Goal: Task Accomplishment & Management: Manage account settings

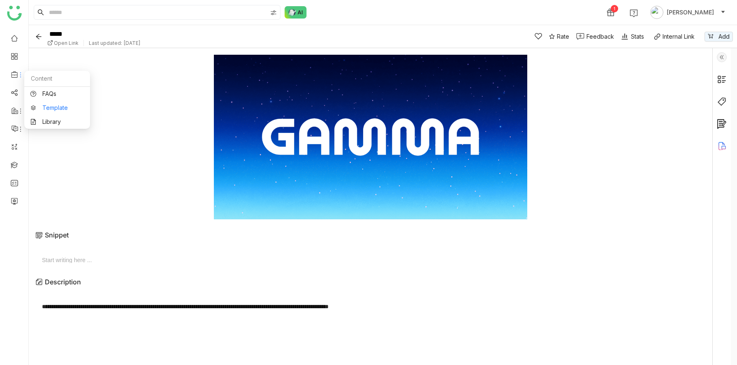
click at [42, 105] on link "Template" at bounding box center [56, 108] width 53 height 6
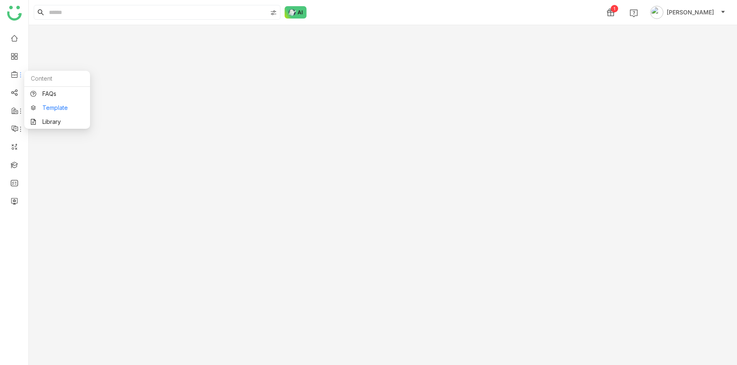
click at [45, 110] on link "Template" at bounding box center [56, 108] width 53 height 6
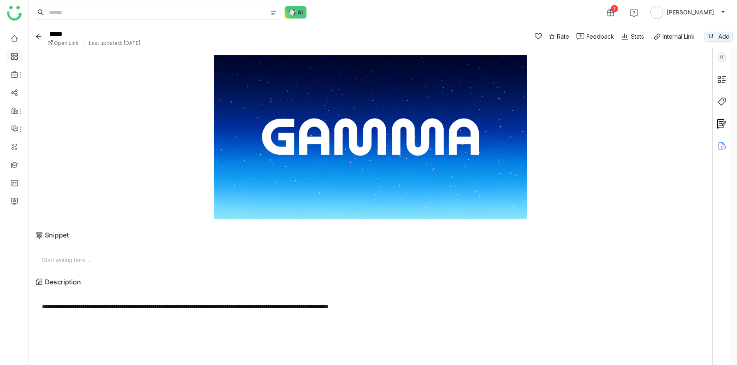
click at [15, 53] on link at bounding box center [14, 55] width 7 height 7
click at [11, 53] on link at bounding box center [14, 55] width 7 height 7
click at [16, 56] on link at bounding box center [14, 55] width 7 height 7
click at [14, 39] on link at bounding box center [14, 37] width 7 height 7
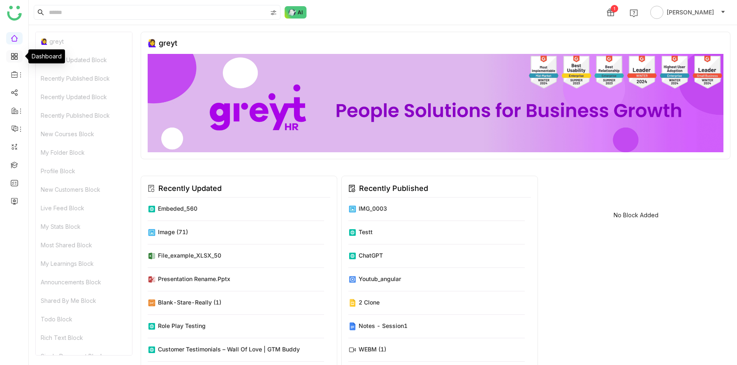
click at [14, 58] on link at bounding box center [14, 55] width 7 height 7
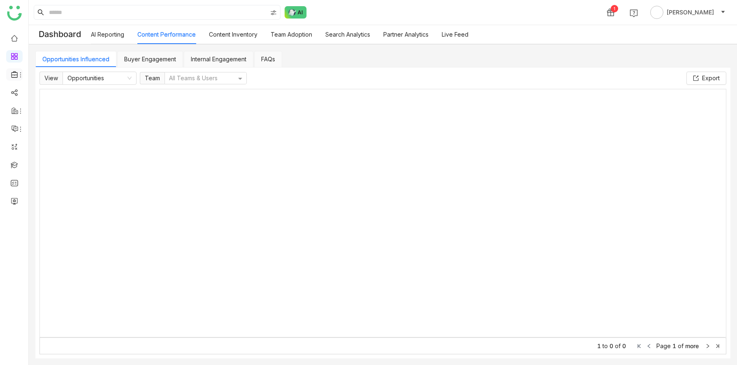
click at [16, 73] on icon at bounding box center [14, 74] width 7 height 7
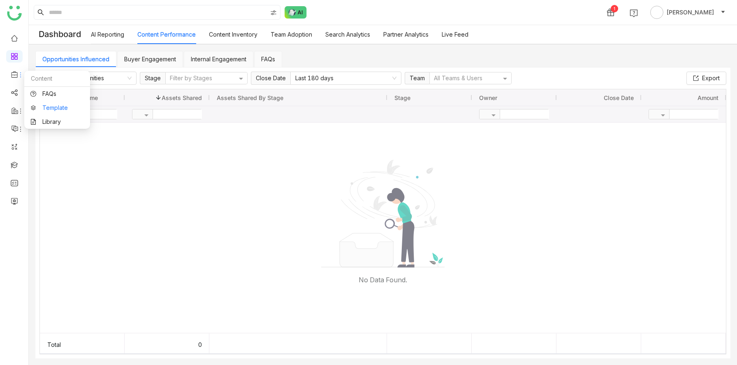
click at [46, 109] on link "Template" at bounding box center [56, 108] width 53 height 6
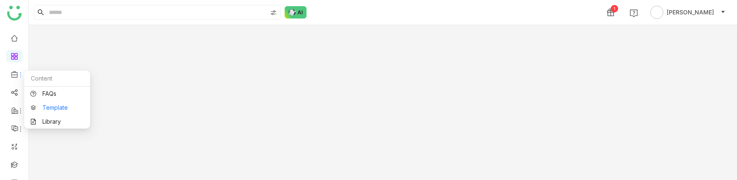
click at [42, 110] on link "Template" at bounding box center [56, 108] width 53 height 6
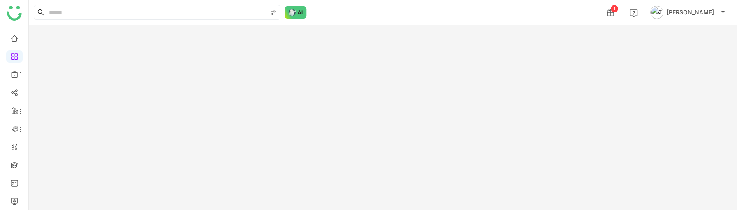
click at [697, 14] on span "[PERSON_NAME]" at bounding box center [690, 12] width 47 height 9
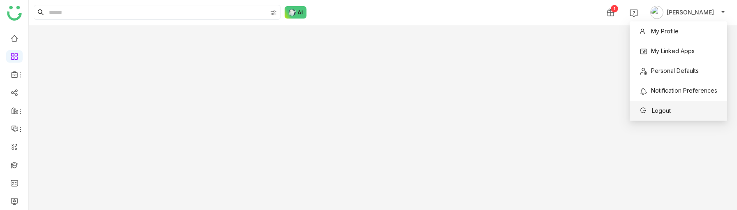
click at [648, 111] on icon at bounding box center [644, 110] width 8 height 6
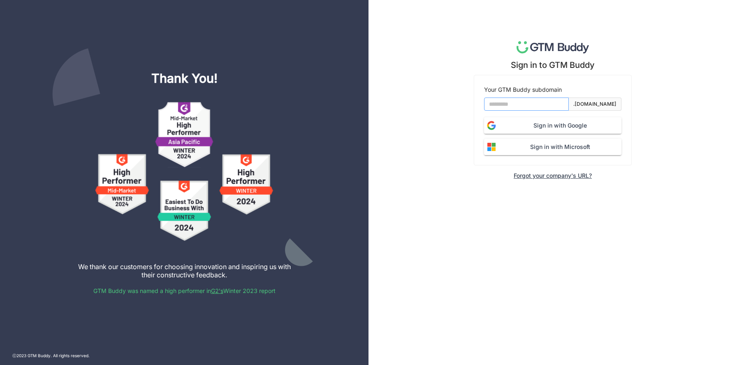
click at [529, 104] on input at bounding box center [526, 103] width 85 height 13
type input "*******"
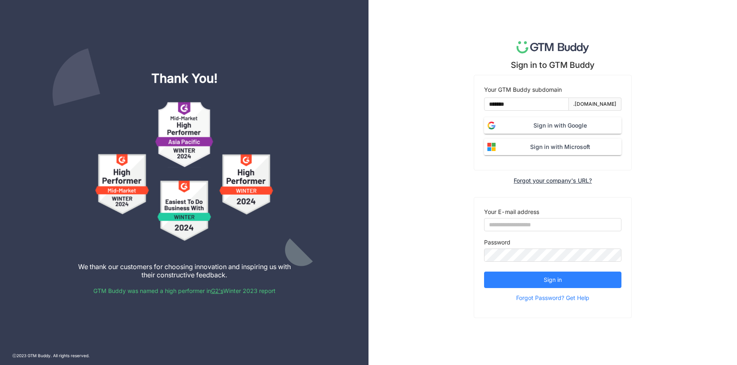
click at [545, 130] on span "Sign in with Google" at bounding box center [560, 125] width 123 height 9
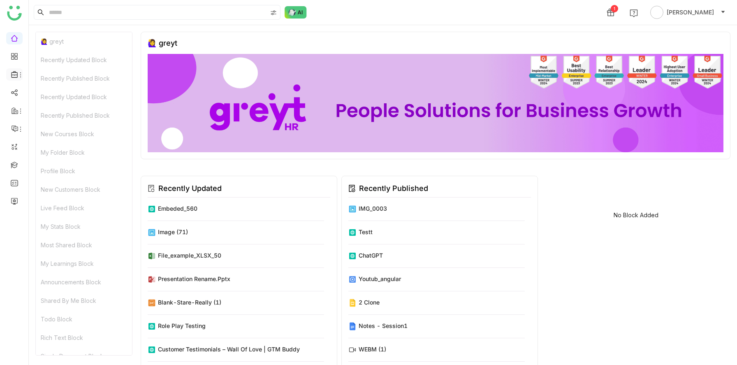
click at [15, 76] on icon at bounding box center [14, 74] width 7 height 7
click at [40, 106] on link "Template" at bounding box center [56, 108] width 53 height 6
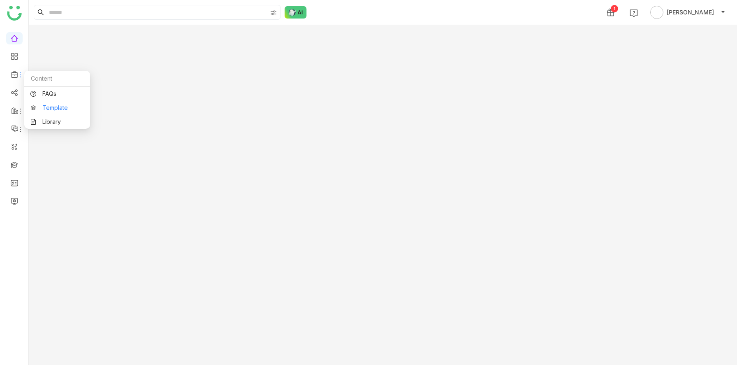
click at [44, 108] on link "Template" at bounding box center [56, 108] width 53 height 6
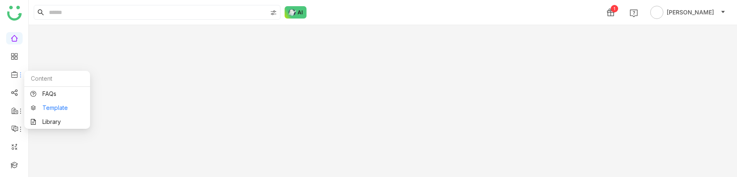
click at [39, 105] on link "Template" at bounding box center [56, 108] width 53 height 6
click at [39, 97] on link "FAQs" at bounding box center [56, 94] width 53 height 6
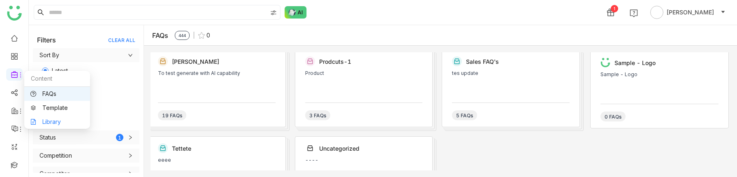
click at [32, 123] on link "Library" at bounding box center [56, 122] width 53 height 6
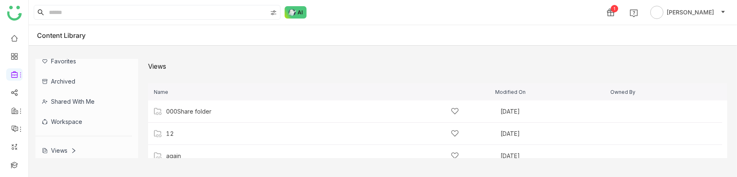
scroll to position [55, 0]
click at [65, 142] on div "Views" at bounding box center [83, 148] width 97 height 20
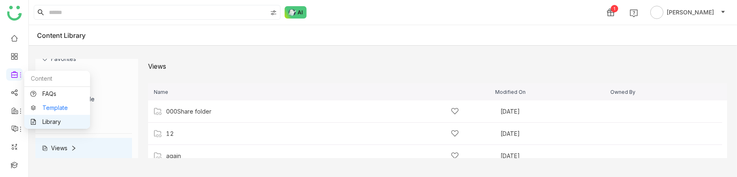
click at [42, 105] on link "Template" at bounding box center [56, 108] width 53 height 6
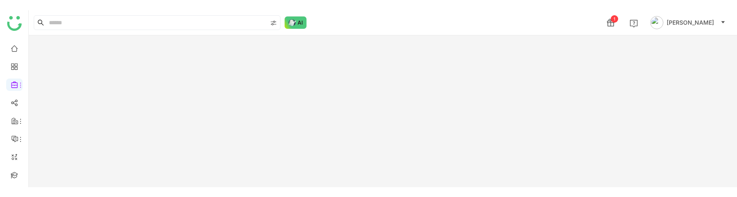
scroll to position [36, 0]
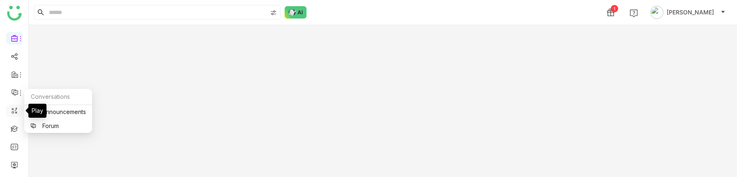
click at [17, 113] on link at bounding box center [14, 110] width 7 height 7
click at [15, 113] on link at bounding box center [14, 110] width 7 height 7
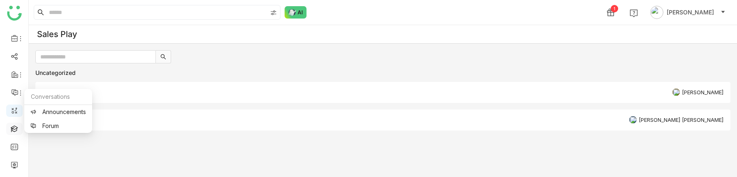
click at [14, 129] on link at bounding box center [14, 128] width 7 height 7
click at [16, 129] on link at bounding box center [14, 128] width 7 height 7
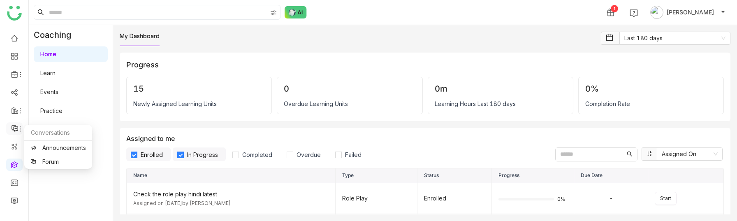
click at [17, 127] on icon at bounding box center [20, 129] width 7 height 7
click at [51, 147] on link "Announcements" at bounding box center [58, 148] width 56 height 6
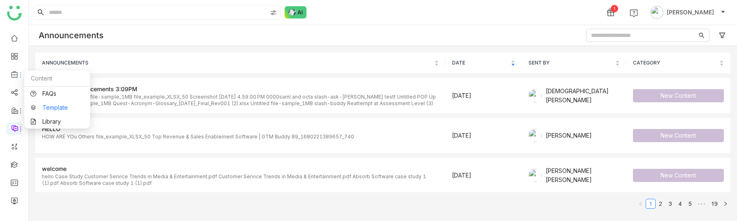
click at [46, 110] on link "Template" at bounding box center [56, 108] width 53 height 6
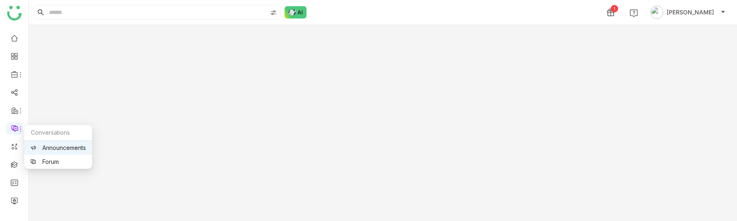
click at [43, 146] on link "Announcements" at bounding box center [58, 148] width 56 height 6
click at [50, 162] on link "Forum" at bounding box center [58, 162] width 56 height 6
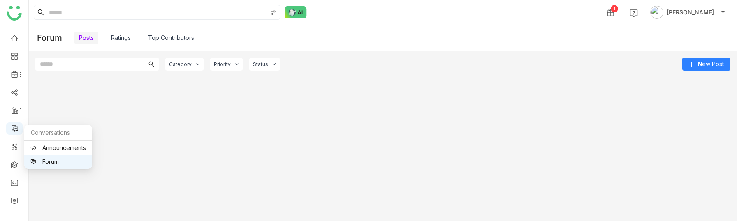
click at [14, 131] on icon at bounding box center [14, 128] width 7 height 7
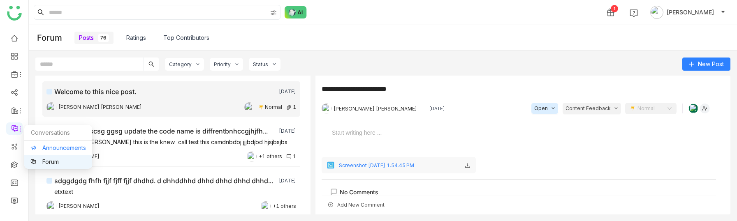
click at [36, 148] on link "Announcements" at bounding box center [58, 148] width 56 height 6
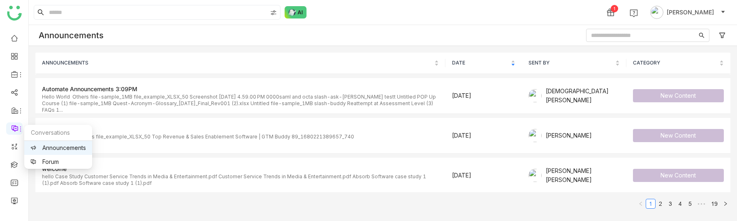
click at [45, 148] on link "Announcements" at bounding box center [58, 148] width 56 height 6
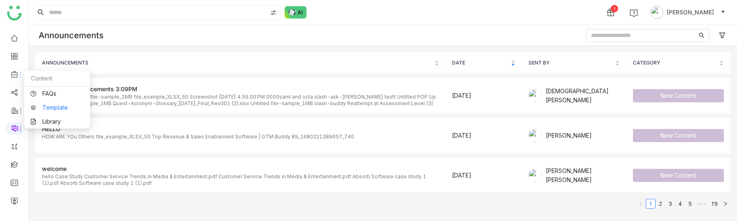
click at [39, 105] on link "Template" at bounding box center [56, 108] width 53 height 6
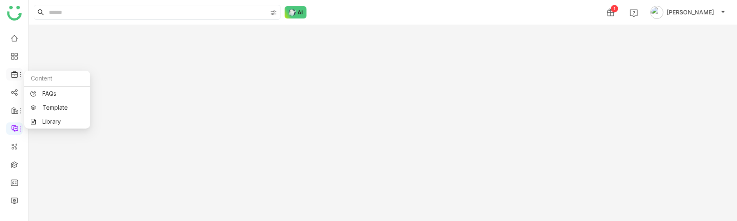
click at [19, 77] on icon at bounding box center [20, 75] width 7 height 7
click at [44, 109] on link "Template" at bounding box center [56, 108] width 53 height 6
click at [42, 107] on link "Template" at bounding box center [56, 108] width 53 height 6
click at [16, 75] on icon at bounding box center [14, 74] width 6 height 7
click at [39, 107] on link "Template" at bounding box center [56, 108] width 53 height 6
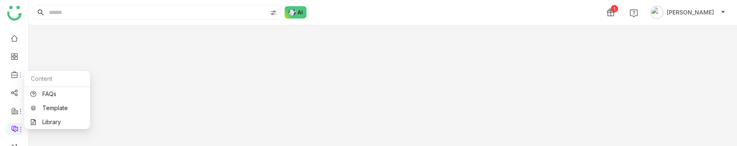
click at [45, 85] on div "Content" at bounding box center [57, 79] width 66 height 16
click at [45, 93] on link "FAQs" at bounding box center [56, 94] width 53 height 6
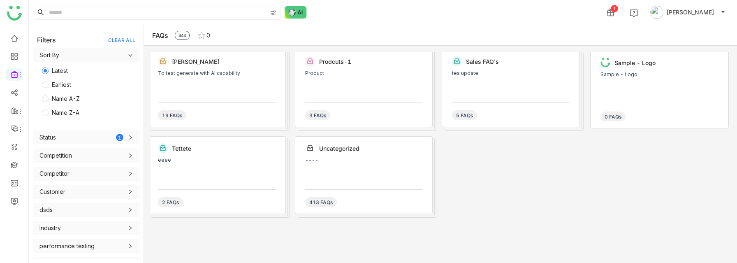
click at [714, 31] on div "FAQs 444 0" at bounding box center [440, 35] width 593 height 21
click at [392, 69] on div "Prodcuts-1 Product 3 FAQs" at bounding box center [364, 88] width 138 height 78
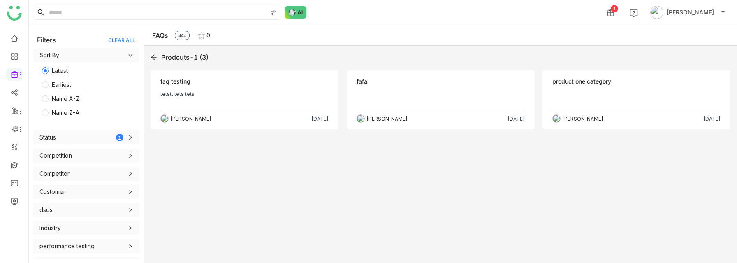
click at [237, 102] on p "tetstt tets tets" at bounding box center [244, 97] width 168 height 13
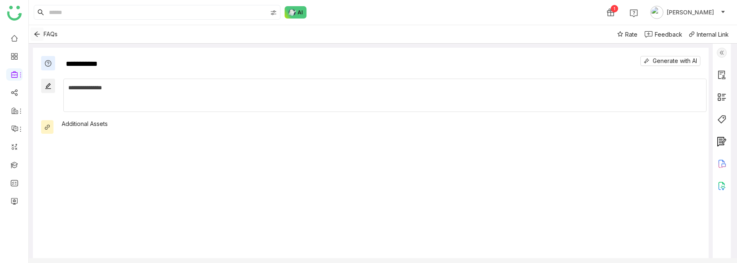
click at [35, 32] on icon "Back" at bounding box center [37, 34] width 7 height 7
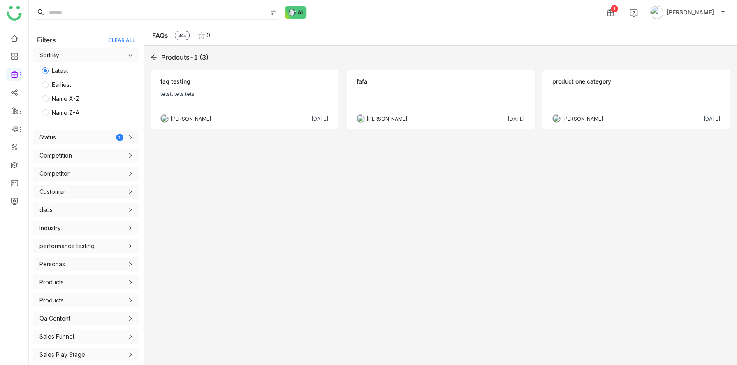
click at [155, 59] on icon at bounding box center [154, 57] width 7 height 7
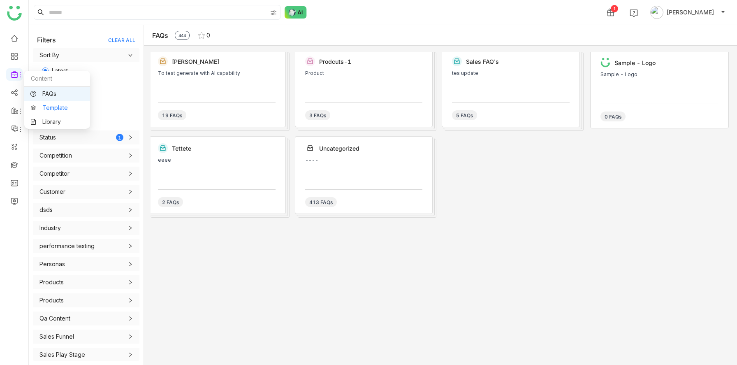
click at [46, 108] on link "Template" at bounding box center [56, 108] width 53 height 6
click at [44, 110] on link "Template" at bounding box center [56, 108] width 53 height 6
click at [686, 15] on span "[PERSON_NAME]" at bounding box center [690, 12] width 47 height 9
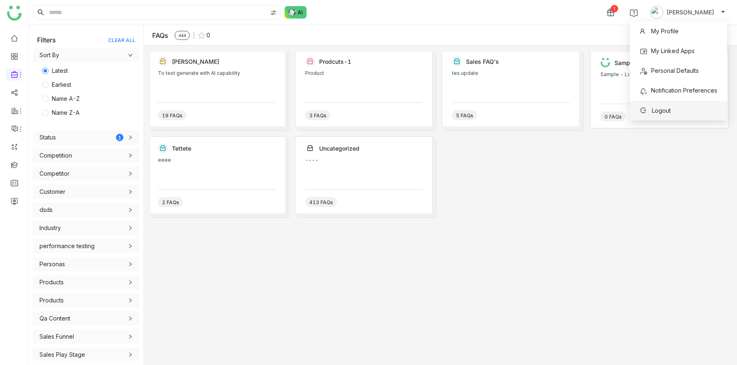
click at [659, 114] on span "Logout" at bounding box center [661, 110] width 19 height 7
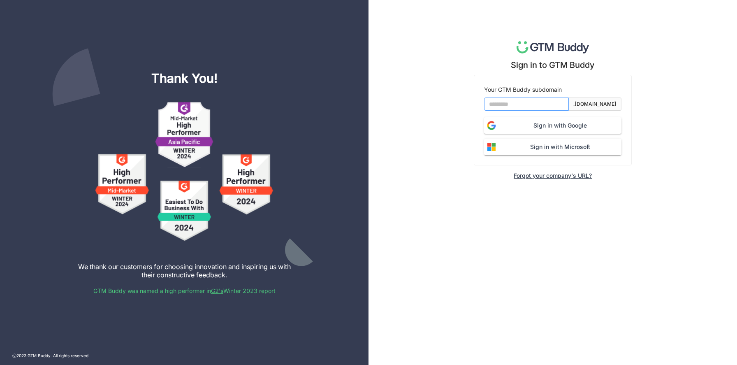
click at [504, 106] on input at bounding box center [526, 103] width 85 height 13
type input "*******"
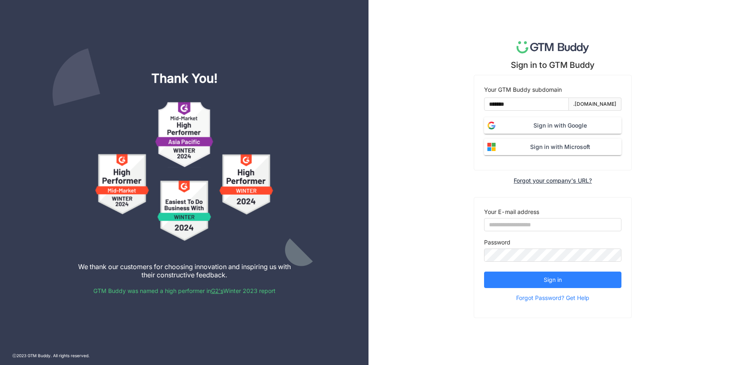
click at [541, 125] on span "Sign in with Google" at bounding box center [560, 125] width 123 height 9
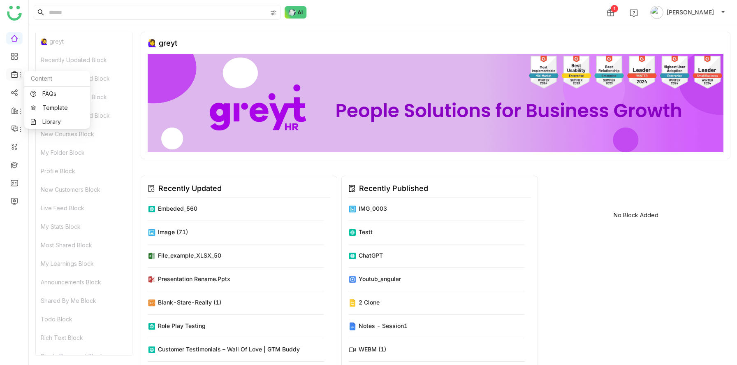
click at [15, 74] on icon at bounding box center [14, 74] width 7 height 7
click at [49, 93] on link "FAQs" at bounding box center [56, 94] width 53 height 6
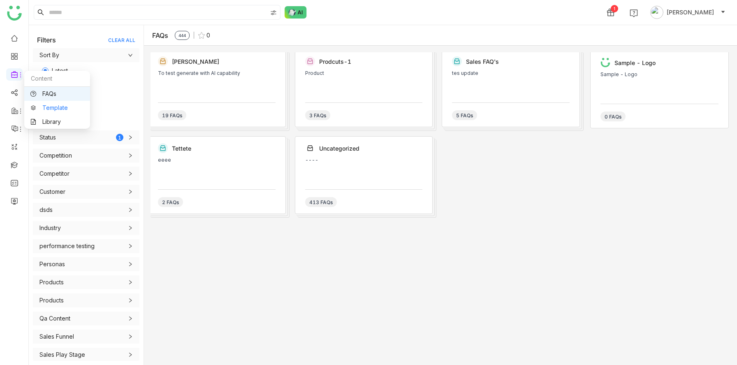
click at [56, 109] on link "Template" at bounding box center [56, 108] width 53 height 6
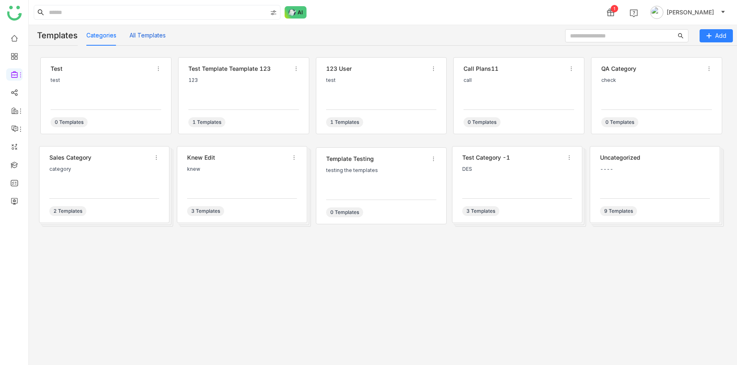
click at [146, 35] on button "All Templates" at bounding box center [148, 35] width 36 height 9
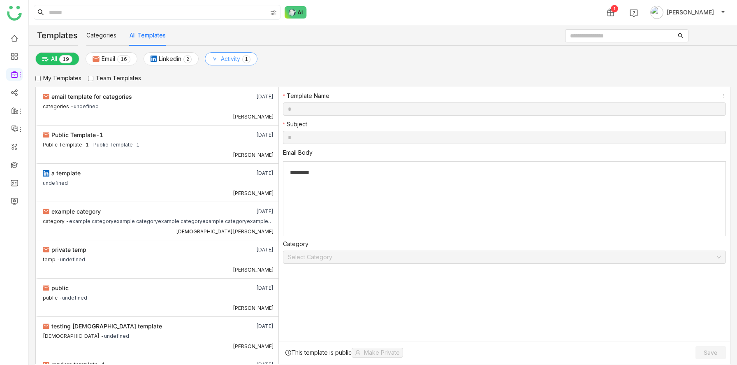
click at [235, 63] on span "Activity" at bounding box center [230, 58] width 19 height 9
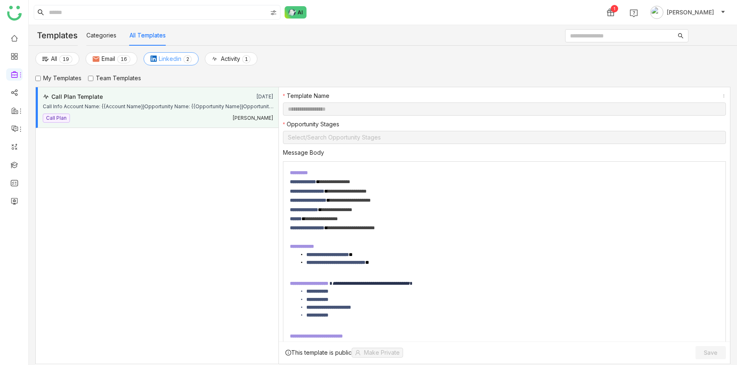
click at [171, 57] on span "Linkedin" at bounding box center [170, 58] width 23 height 9
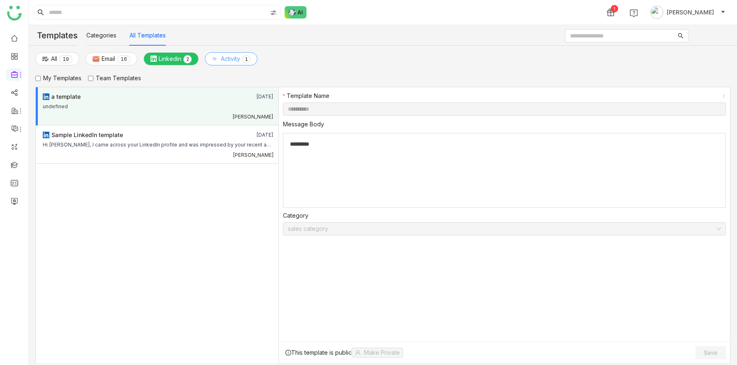
click at [237, 60] on span "Activity" at bounding box center [230, 58] width 19 height 9
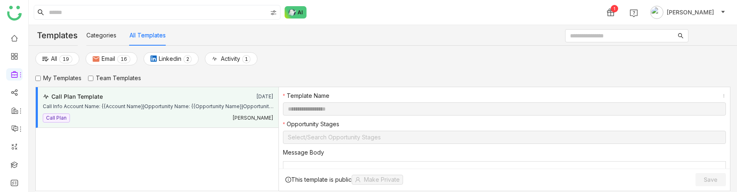
click at [145, 0] on html "**********" at bounding box center [368, 96] width 737 height 192
click at [108, 36] on button "Categories" at bounding box center [101, 35] width 30 height 9
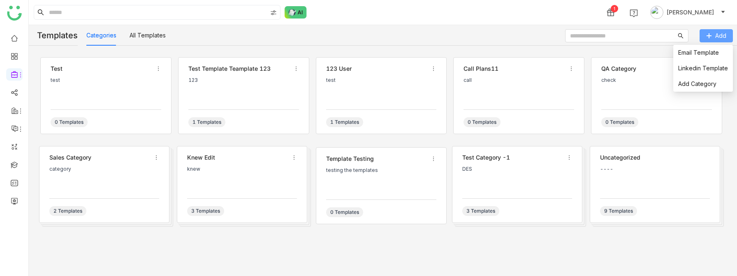
click at [714, 37] on button "Add" at bounding box center [716, 35] width 33 height 13
click at [698, 52] on link "Email Template" at bounding box center [698, 52] width 41 height 7
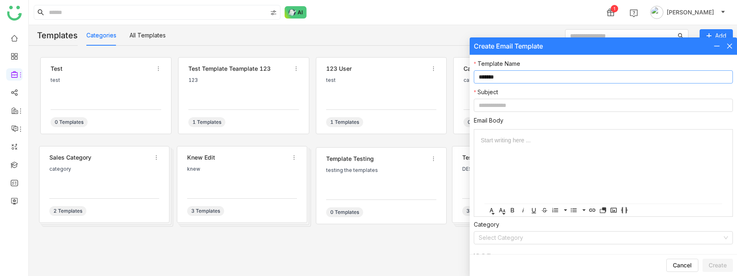
type input "*******"
click at [628, 98] on nz-form-item "Subject" at bounding box center [603, 100] width 259 height 24
click at [598, 111] on input at bounding box center [603, 105] width 259 height 13
type input "***"
click at [522, 249] on div "Email Body Start writing here ... Font Family Arial [US_STATE] Impact Tahoma Ti…" at bounding box center [603, 196] width 259 height 160
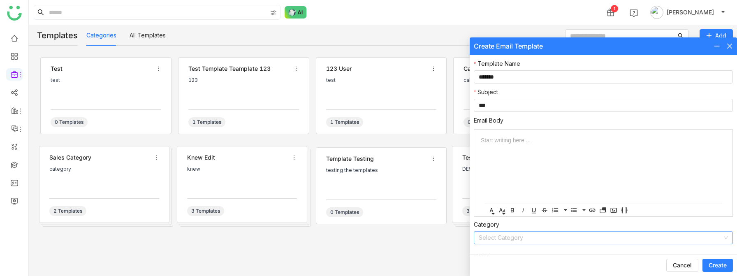
click at [522, 235] on input at bounding box center [601, 238] width 244 height 12
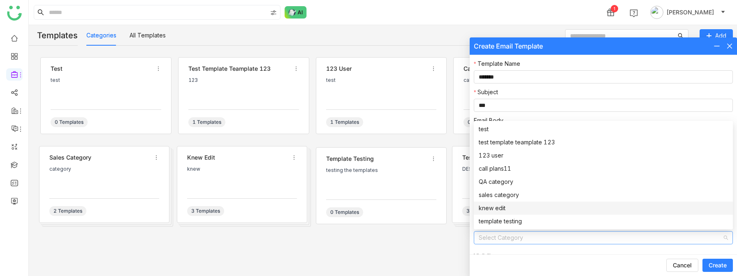
click at [511, 207] on div "knew edit" at bounding box center [603, 208] width 249 height 9
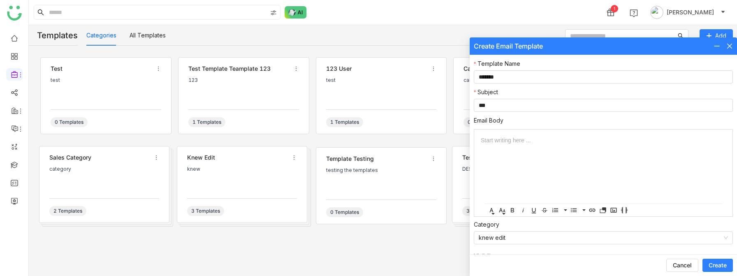
click at [731, 41] on div "Create Email Template" at bounding box center [603, 45] width 267 height 17
click at [729, 44] on icon at bounding box center [729, 46] width 7 height 7
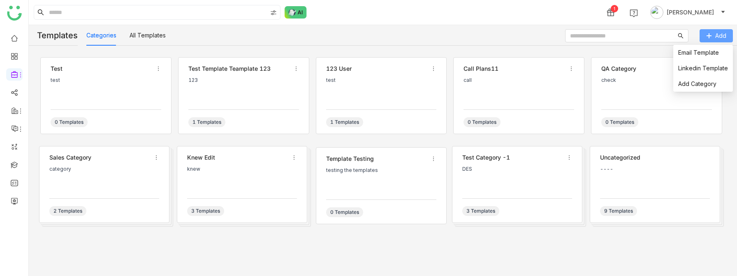
click at [723, 37] on span "Add" at bounding box center [720, 35] width 11 height 9
click at [705, 86] on link "Add Category" at bounding box center [697, 83] width 38 height 7
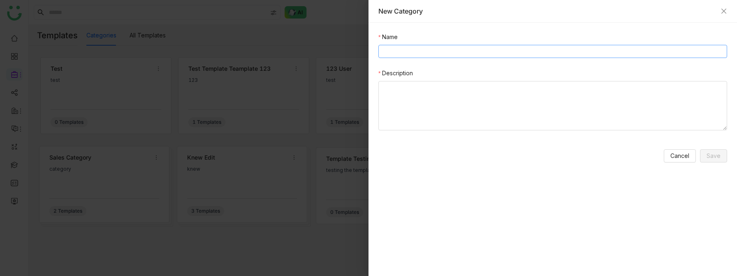
click at [454, 56] on input "Name" at bounding box center [552, 51] width 349 height 13
type input "***"
click at [438, 95] on textarea "Description" at bounding box center [552, 105] width 349 height 49
type textarea "***"
click at [704, 153] on button "Save" at bounding box center [713, 155] width 27 height 13
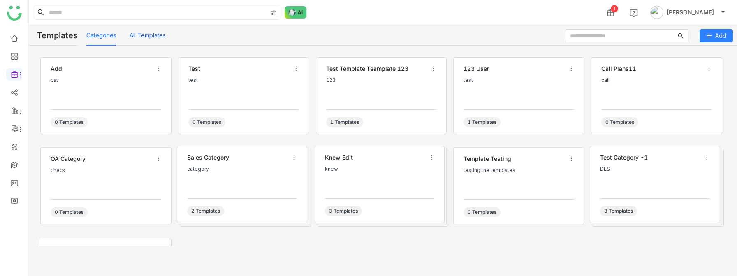
click at [156, 39] on button "All Templates" at bounding box center [148, 35] width 36 height 9
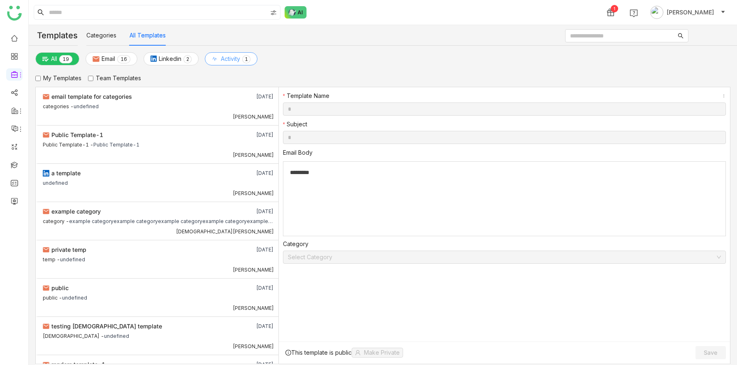
click at [230, 56] on span "Activity" at bounding box center [230, 58] width 19 height 9
